Goal: Transaction & Acquisition: Download file/media

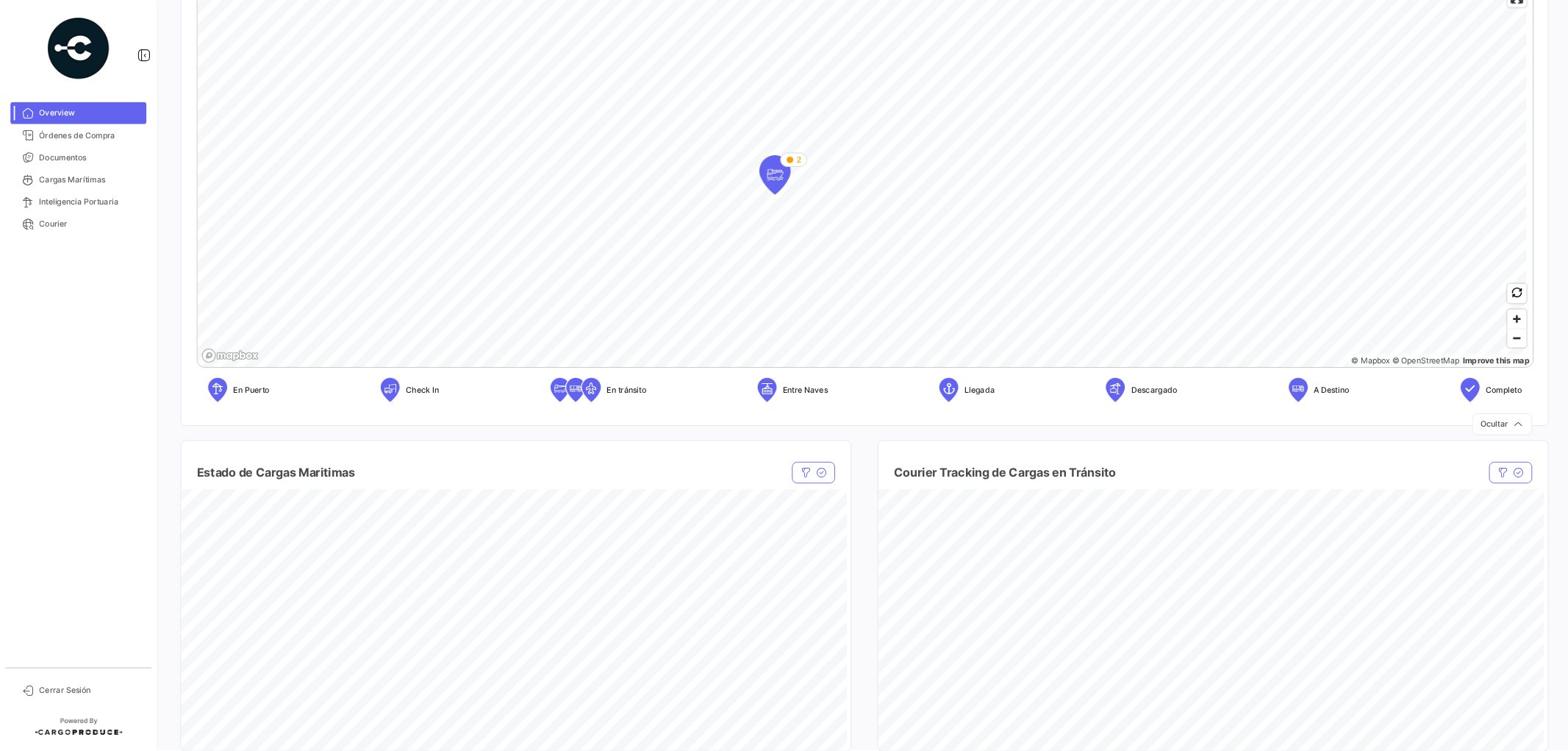
scroll to position [294, 0]
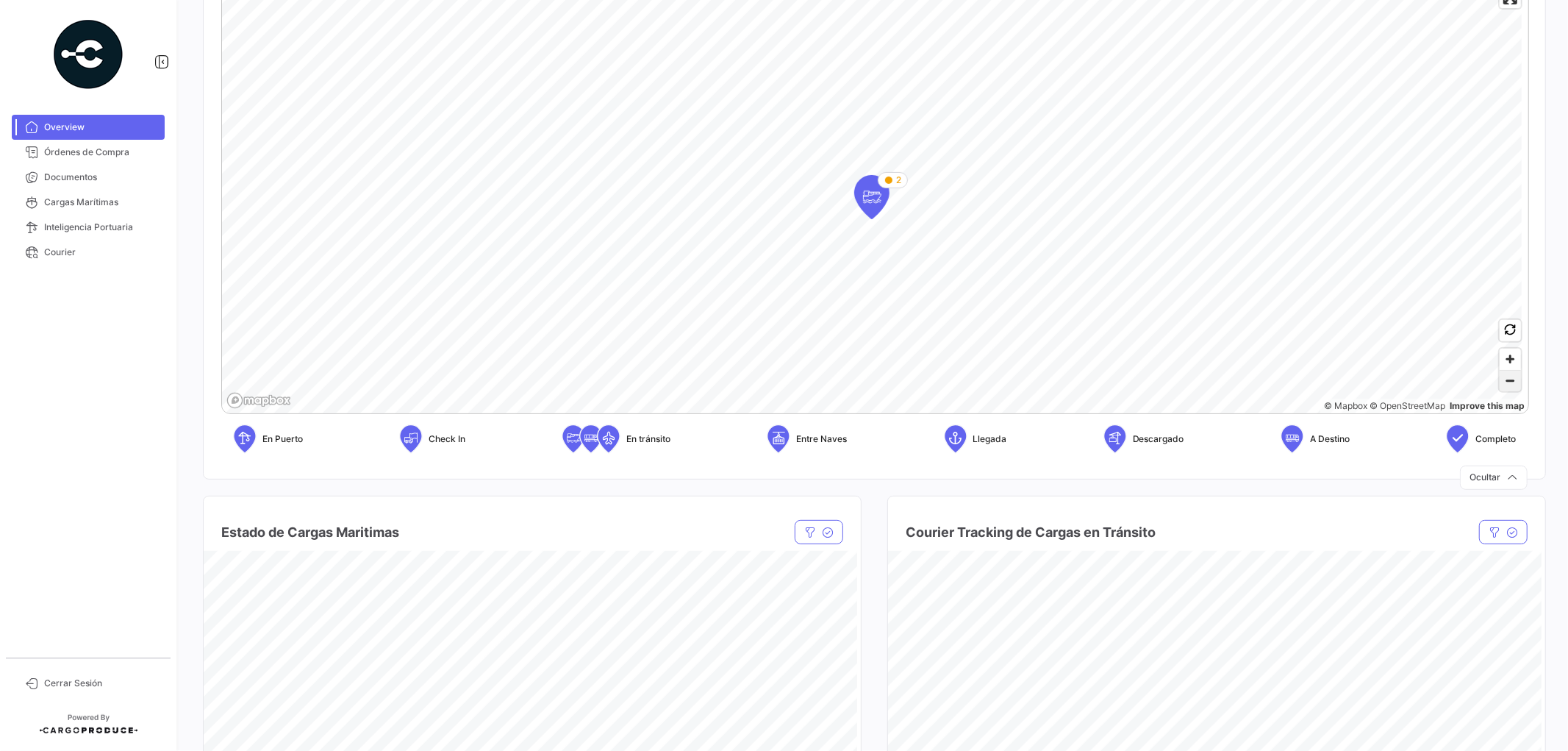
click at [1410, 378] on span "Zoom out" at bounding box center [1510, 381] width 21 height 20
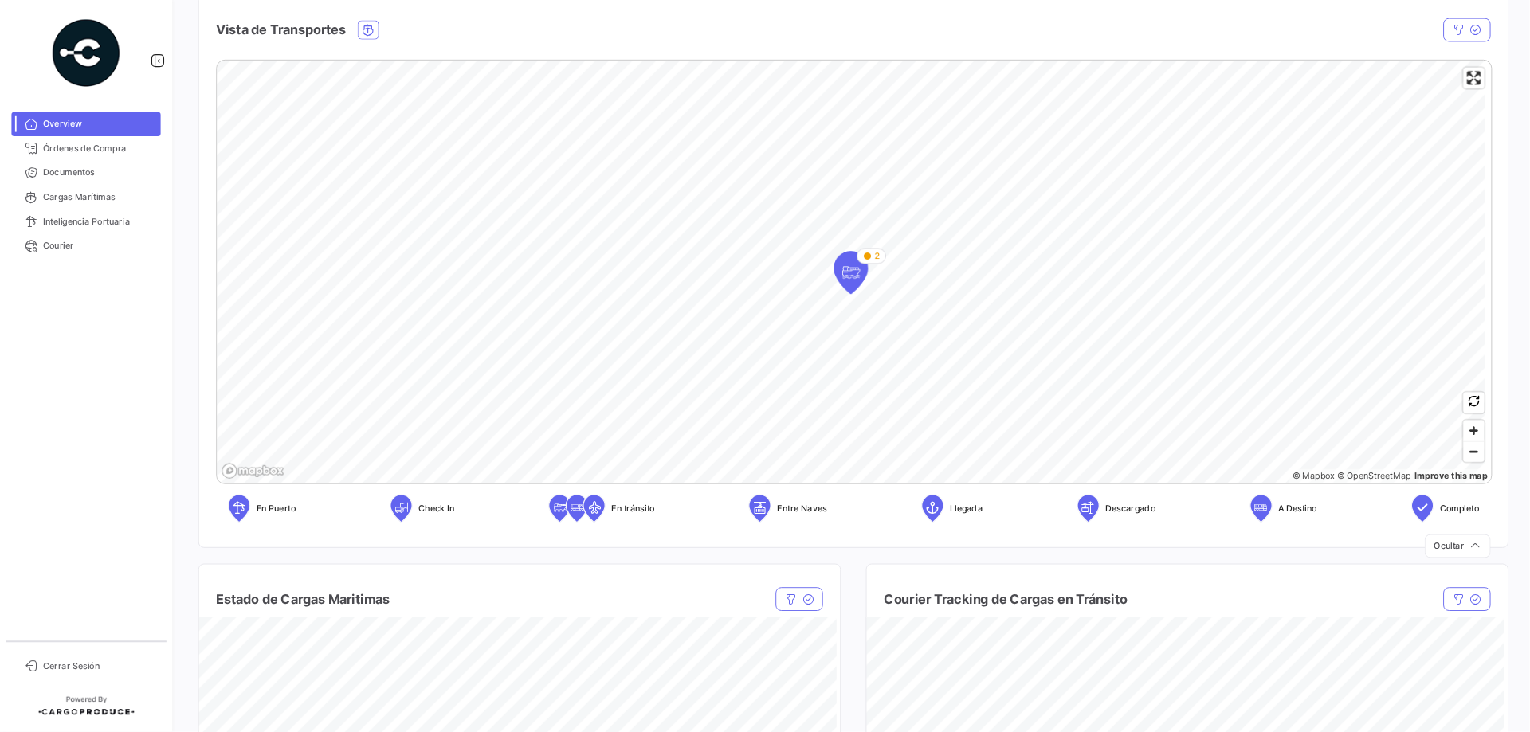
scroll to position [0, 0]
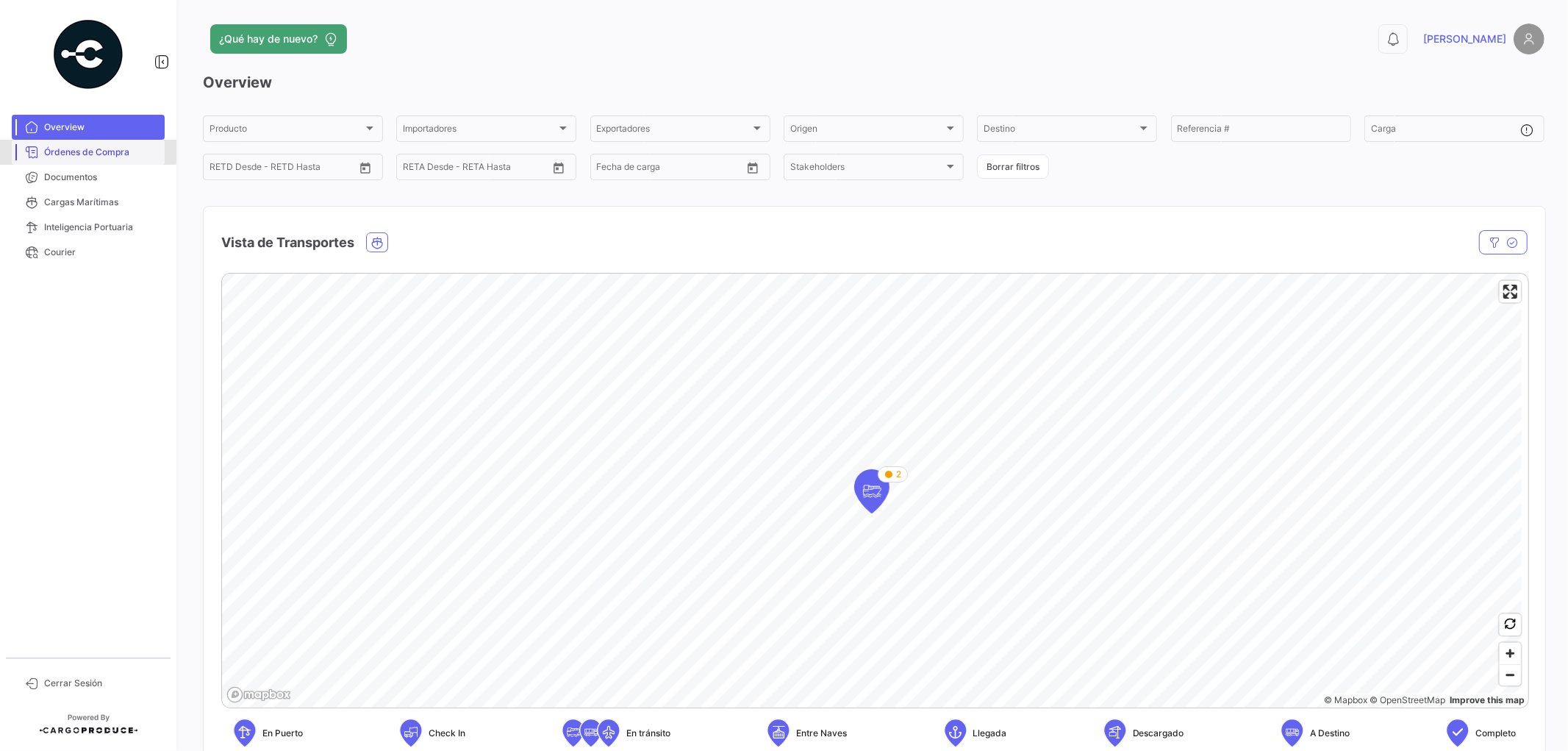
click at [72, 150] on span "Órdenes de Compra" at bounding box center [101, 152] width 114 height 13
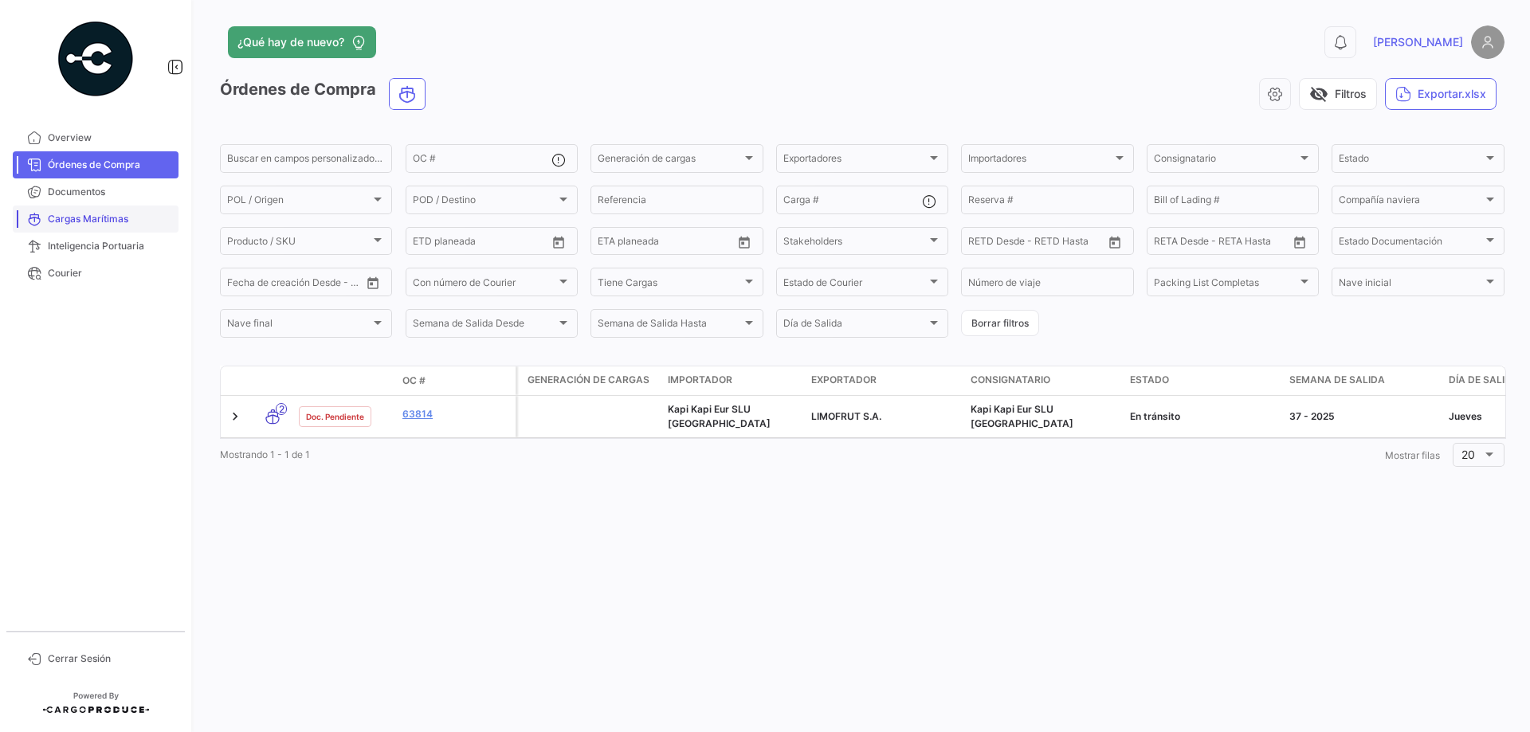
click at [115, 223] on span "Cargas Marítimas" at bounding box center [110, 219] width 124 height 14
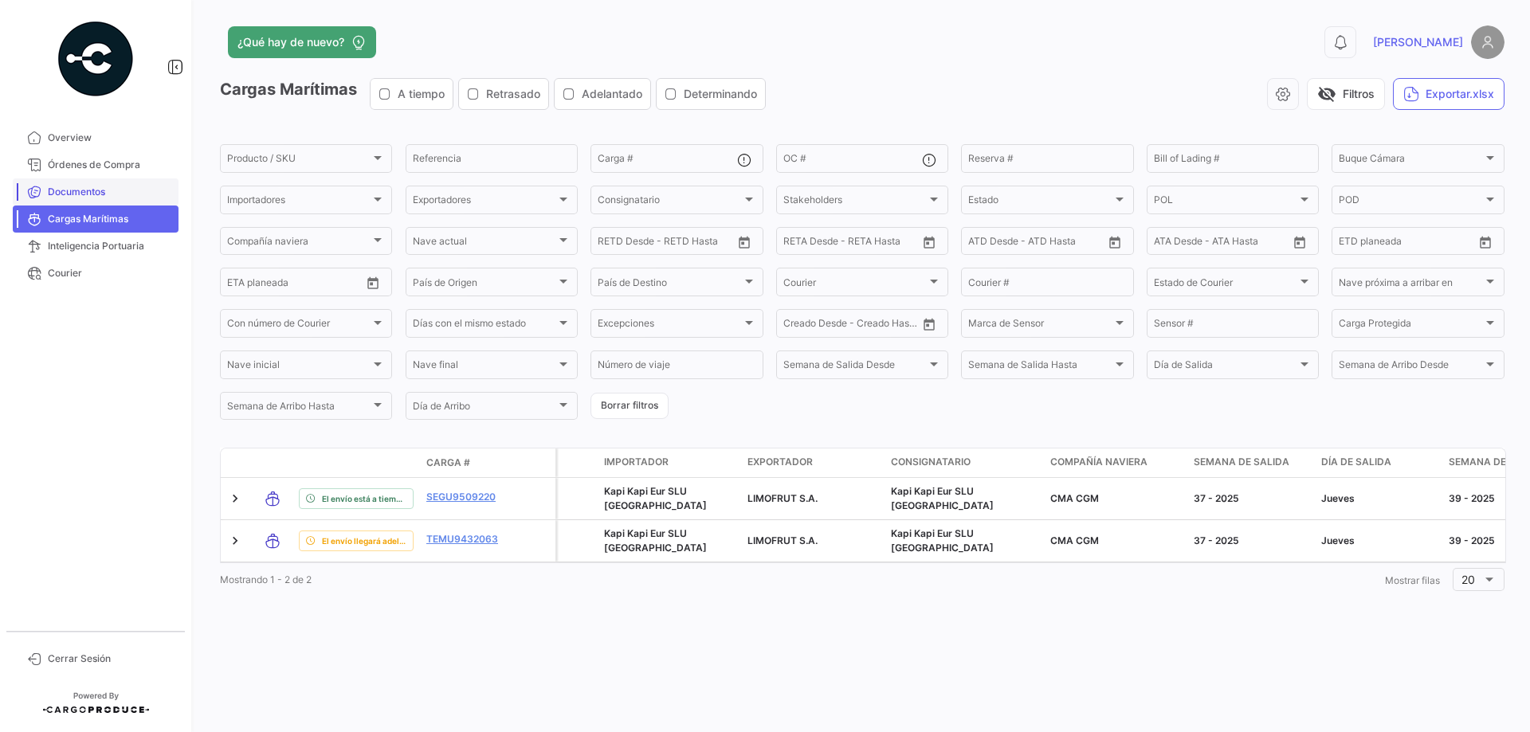
click at [78, 194] on span "Documentos" at bounding box center [110, 192] width 124 height 14
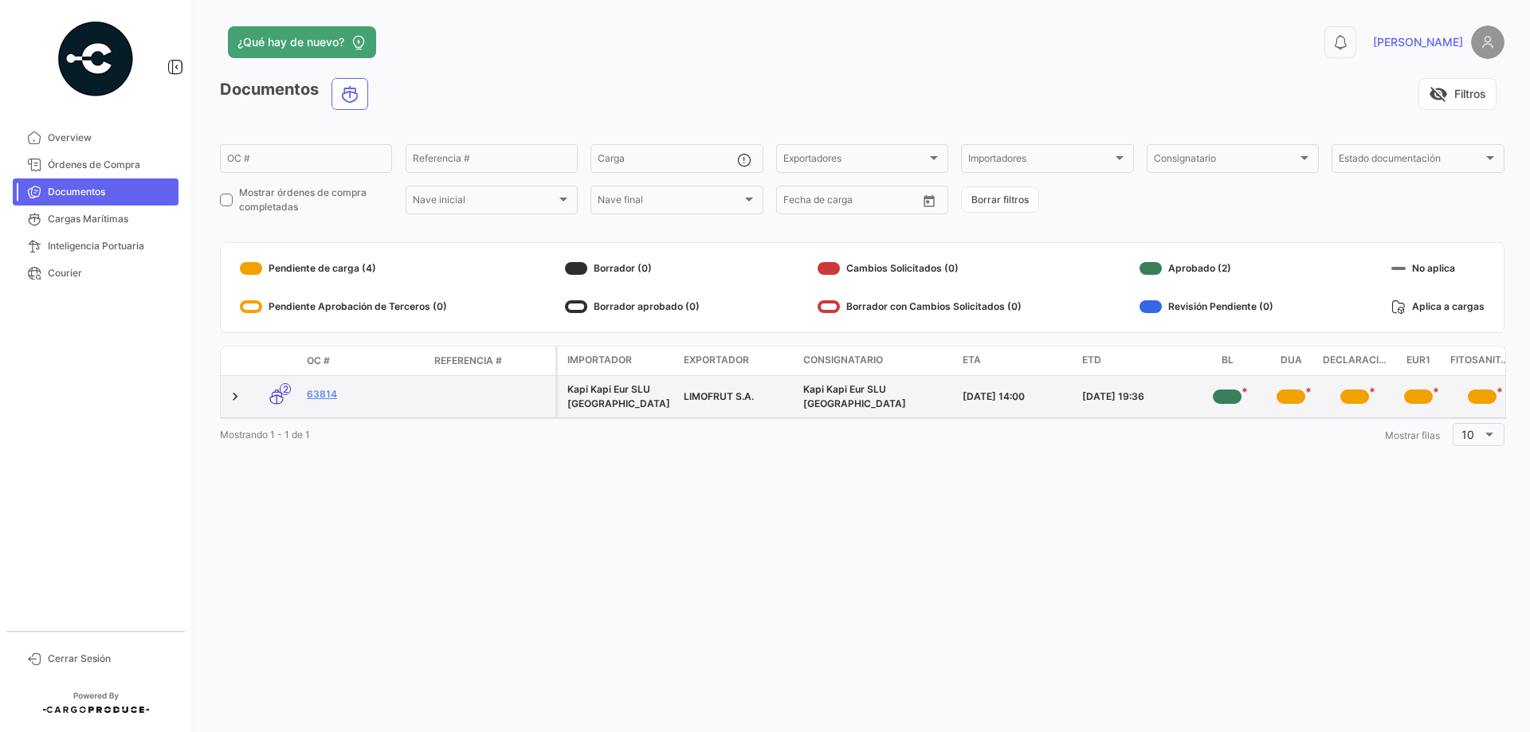
click at [1227, 399] on div "*" at bounding box center [1227, 397] width 29 height 14
click at [1230, 394] on div "*" at bounding box center [1227, 397] width 29 height 14
click at [1249, 396] on app-document-status-chip "*" at bounding box center [1227, 397] width 51 height 26
click at [1243, 385] on span "*" at bounding box center [1245, 392] width 6 height 16
click at [1225, 400] on div "*" at bounding box center [1227, 397] width 29 height 14
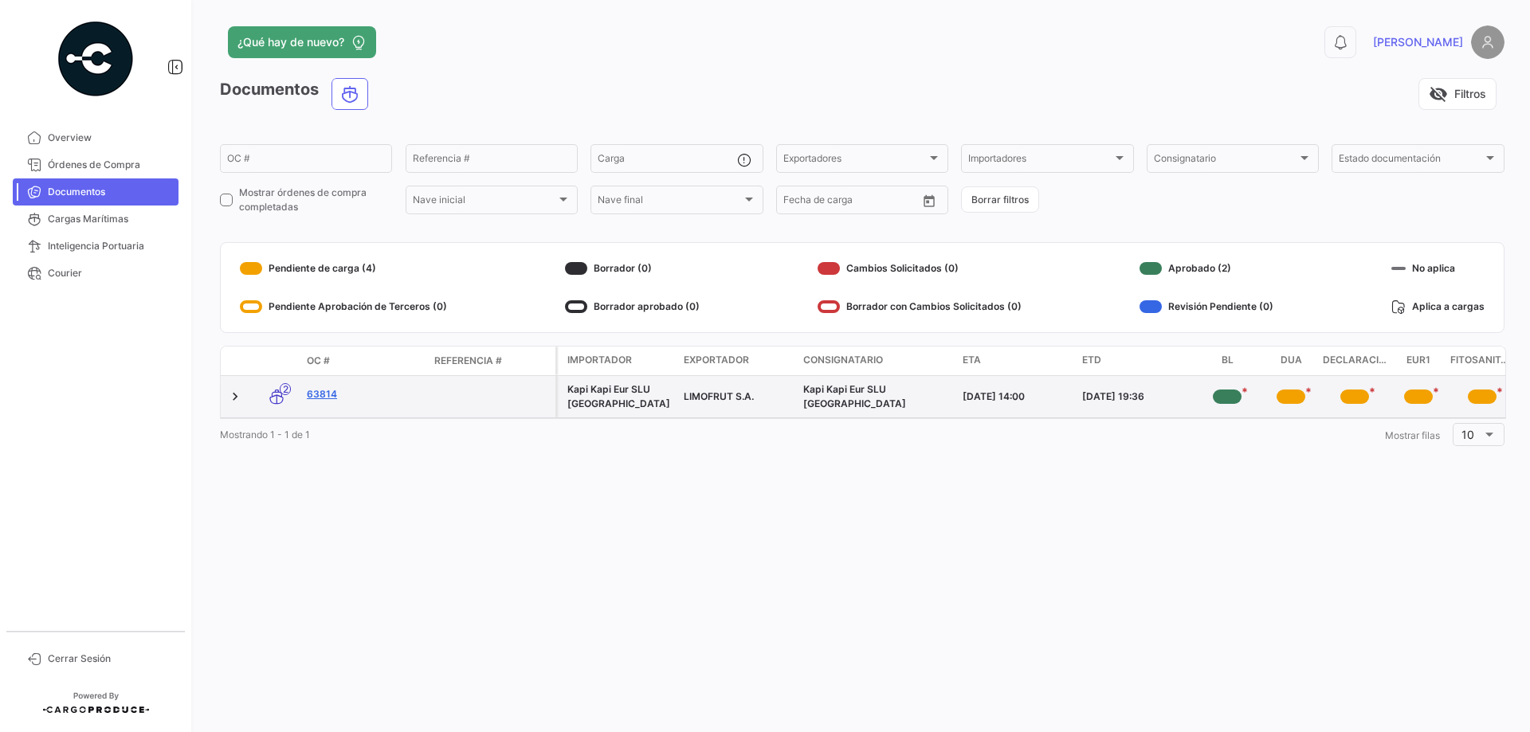
click at [320, 394] on link "63814" at bounding box center [364, 394] width 115 height 14
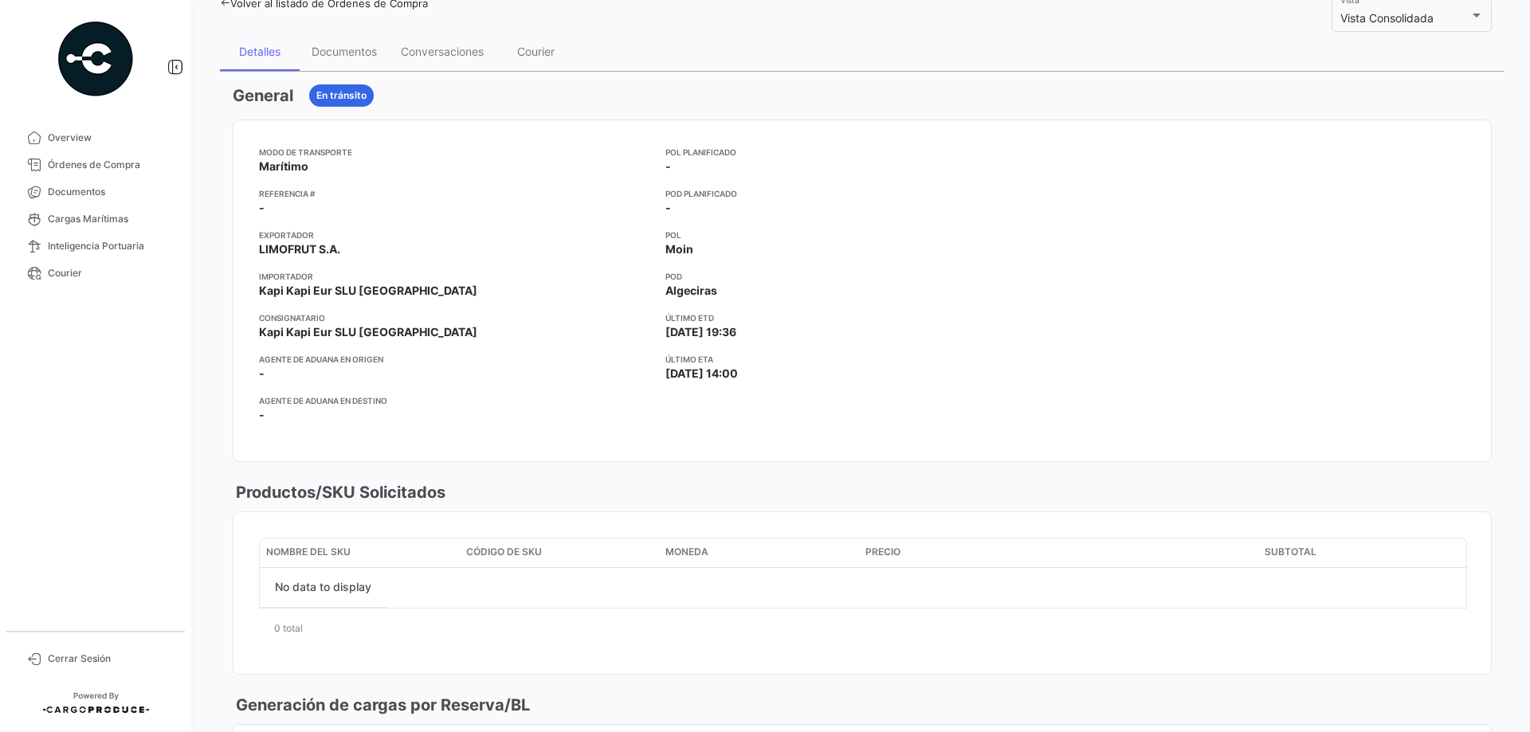
scroll to position [80, 0]
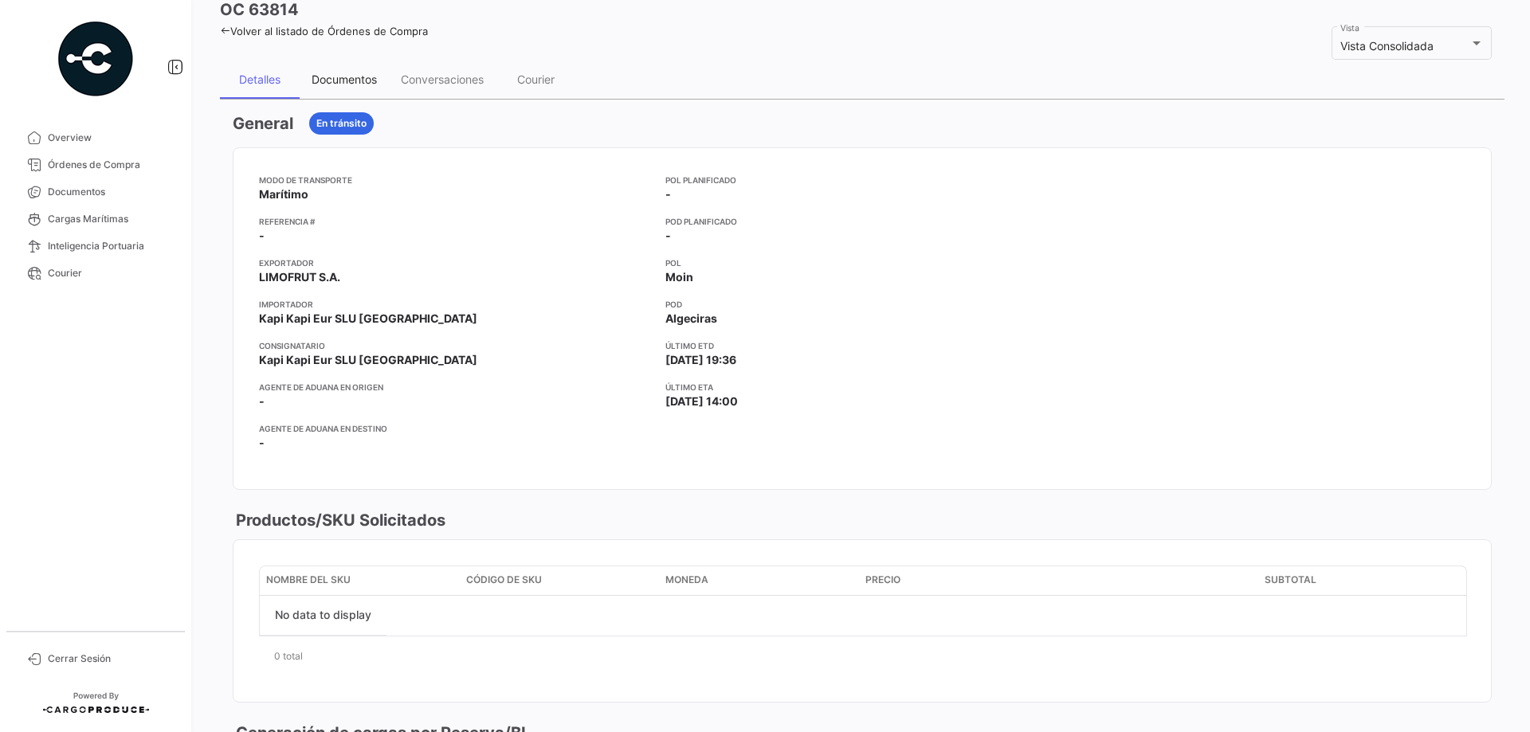
click at [349, 80] on div "Documentos" at bounding box center [344, 80] width 65 height 14
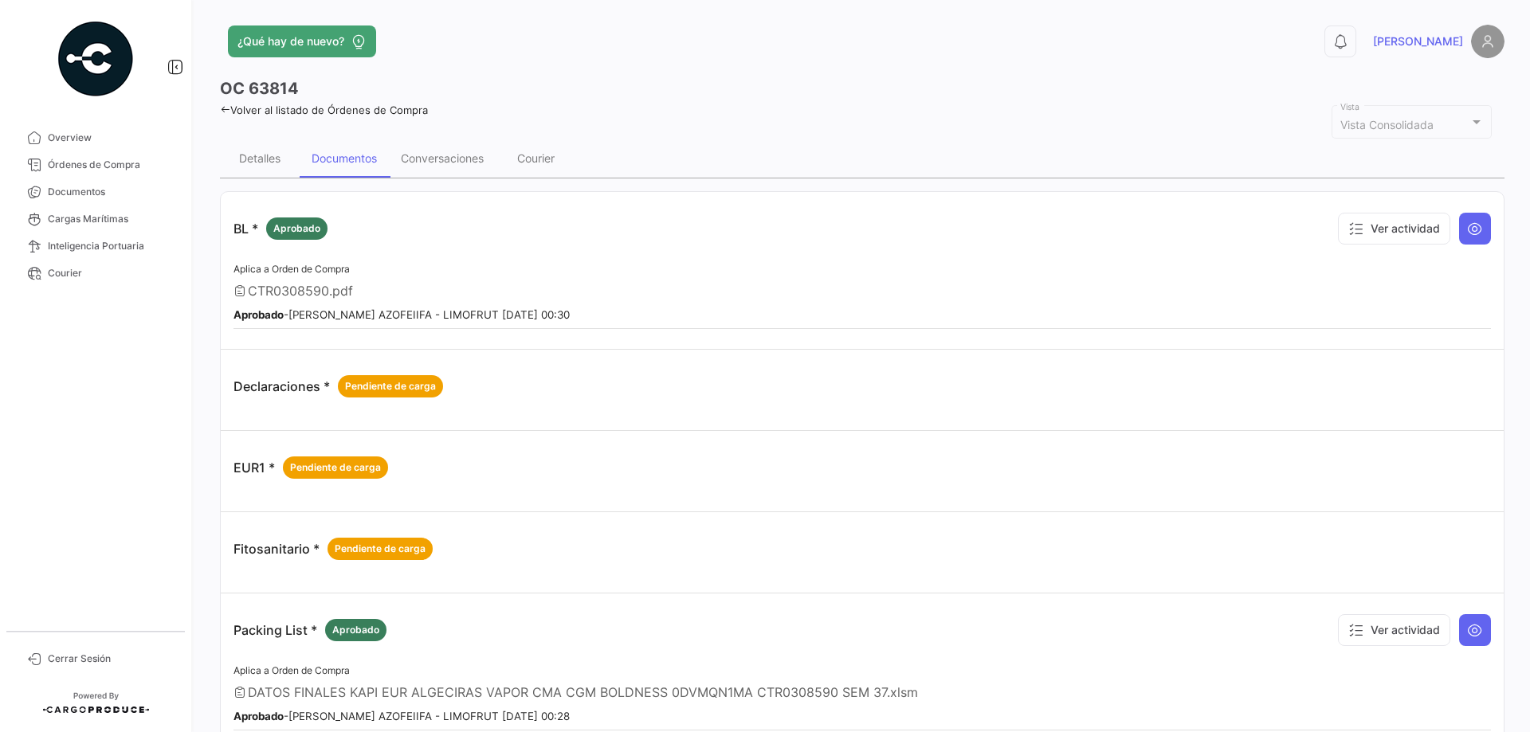
scroll to position [0, 0]
click at [1468, 627] on icon at bounding box center [1475, 631] width 16 height 16
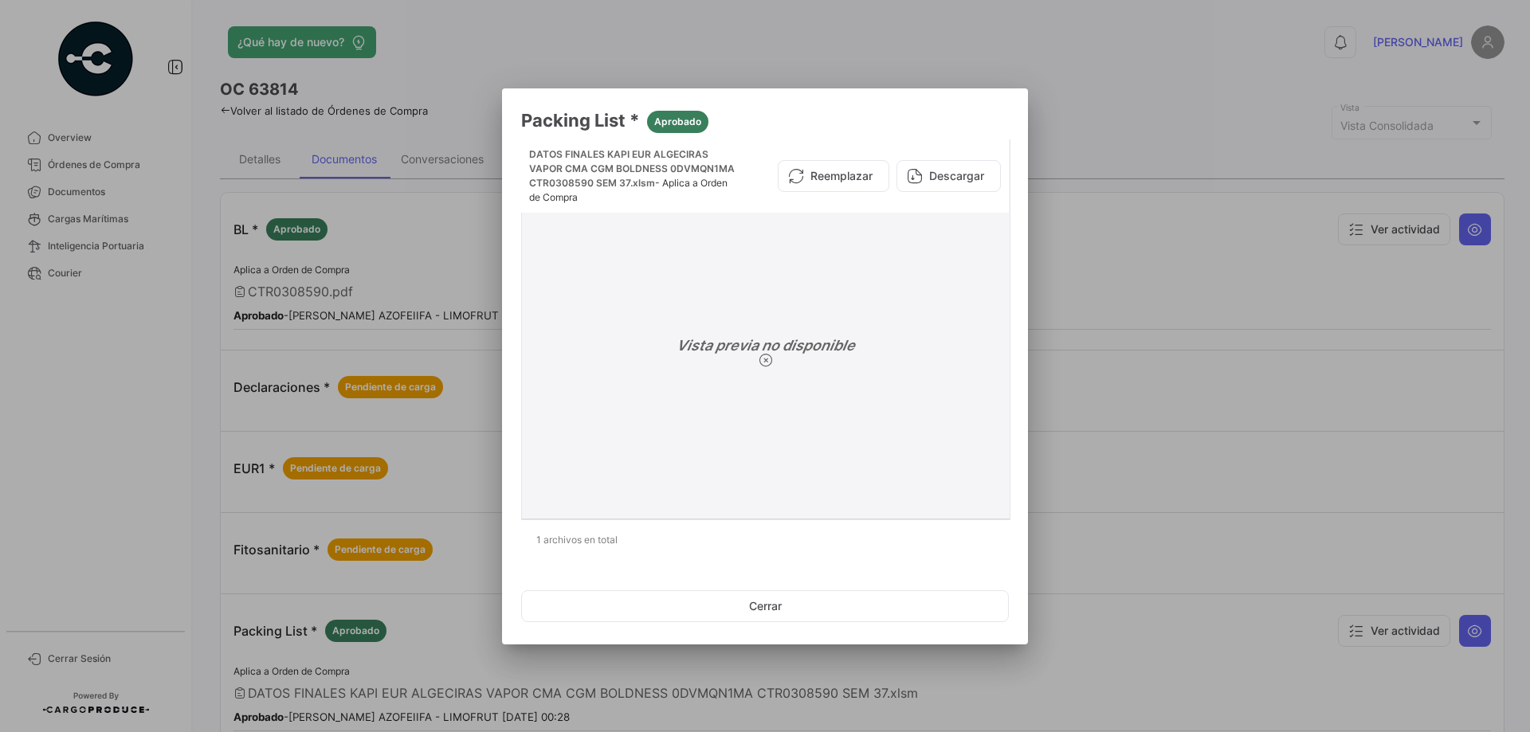
click at [917, 169] on icon at bounding box center [915, 176] width 16 height 16
